Goal: Find specific fact: Find specific fact

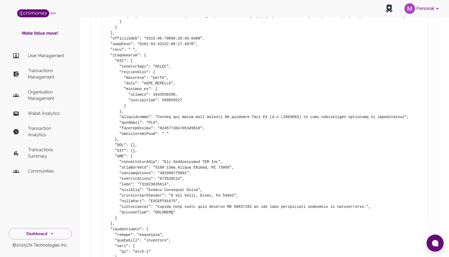
scroll to position [898, 0]
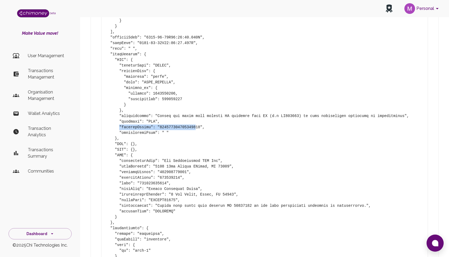
drag, startPoint x: 119, startPoint y: 134, endPoint x: 195, endPoint y: 133, distance: 76.7
click at [196, 133] on pre at bounding box center [265, 49] width 318 height 1196
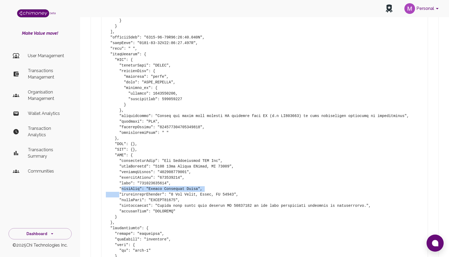
drag, startPoint x: 120, startPoint y: 198, endPoint x: 121, endPoint y: 195, distance: 3.3
click at [121, 195] on pre at bounding box center [265, 49] width 318 height 1196
click at [136, 198] on pre at bounding box center [265, 49] width 318 height 1196
click at [128, 195] on pre at bounding box center [265, 49] width 318 height 1196
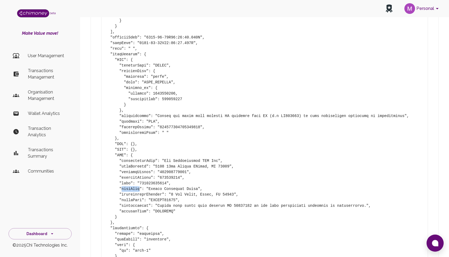
copy pre "bankName"
